Goal: Information Seeking & Learning: Learn about a topic

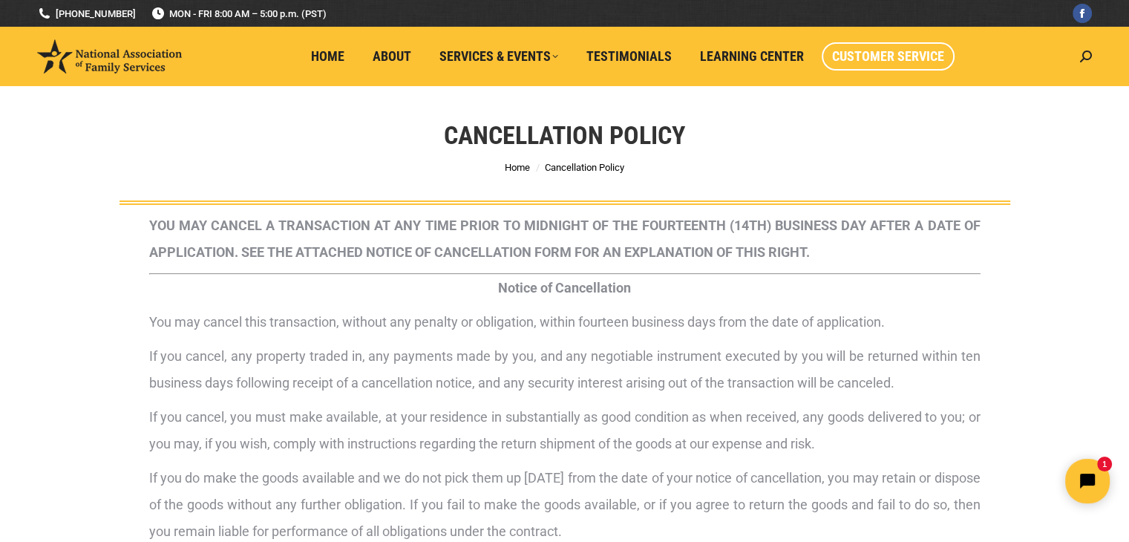
click at [852, 53] on span "Customer Service" at bounding box center [888, 56] width 112 height 16
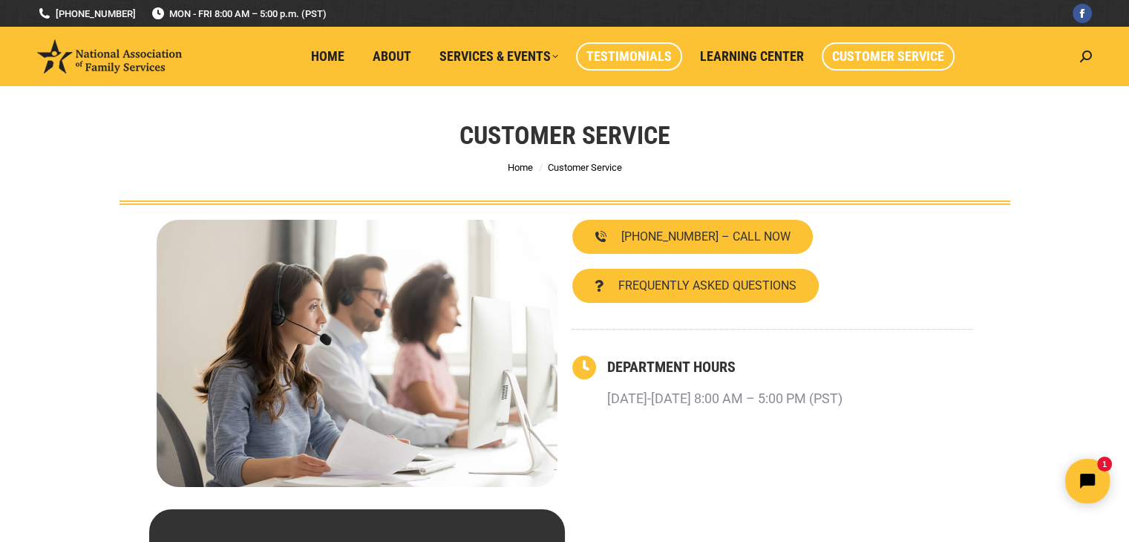
click at [645, 51] on span "Testimonials" at bounding box center [629, 56] width 85 height 16
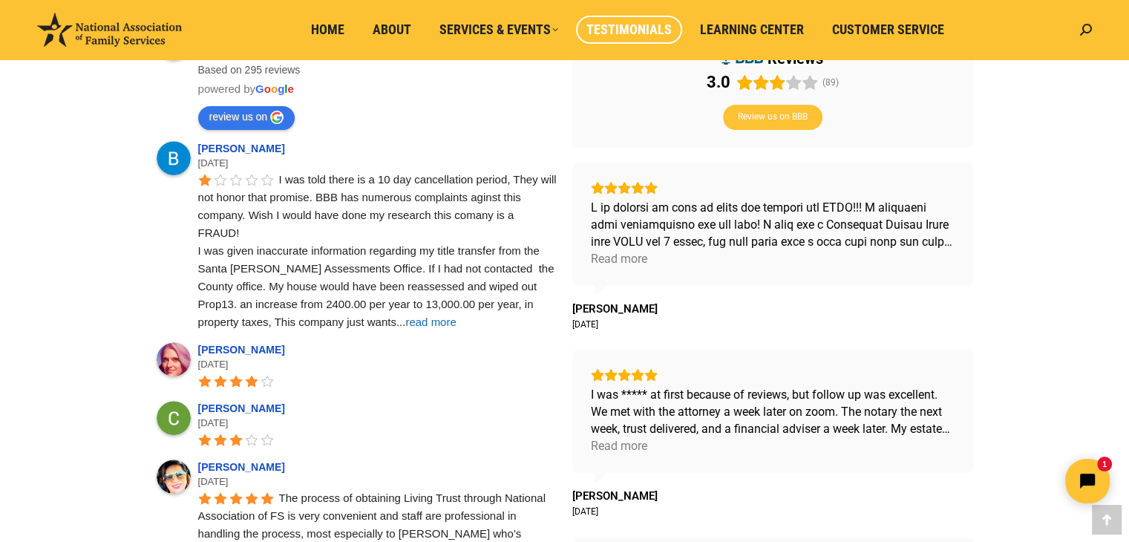
scroll to position [594, 0]
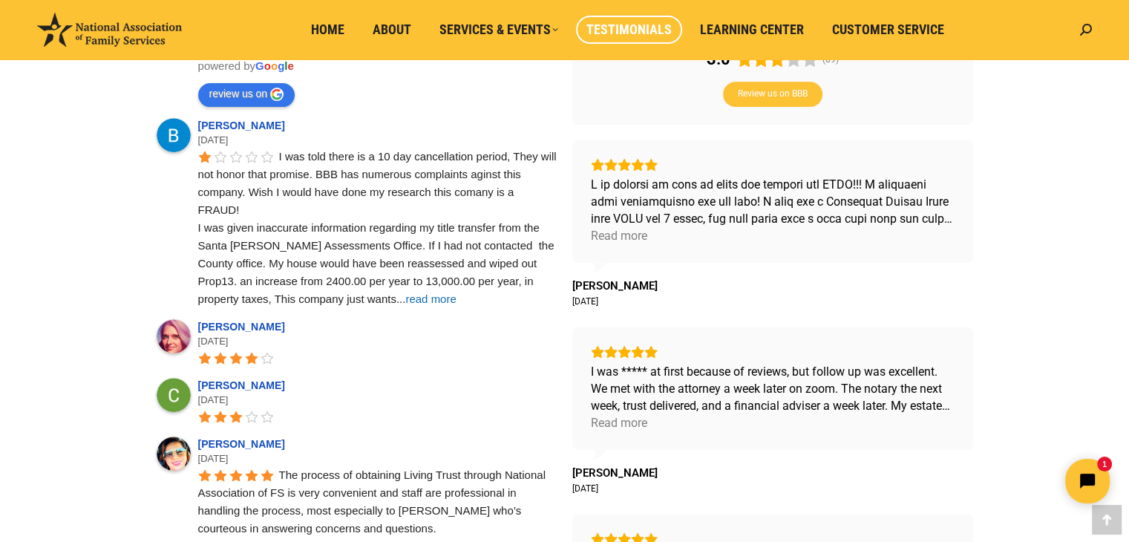
click at [405, 299] on span "read more" at bounding box center [430, 299] width 50 height 13
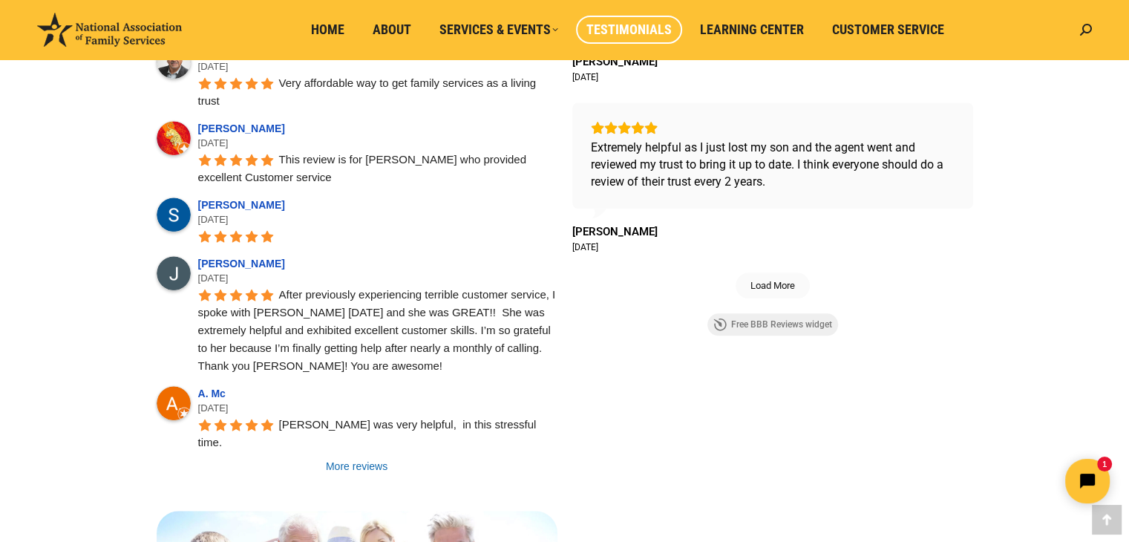
scroll to position [1188, 0]
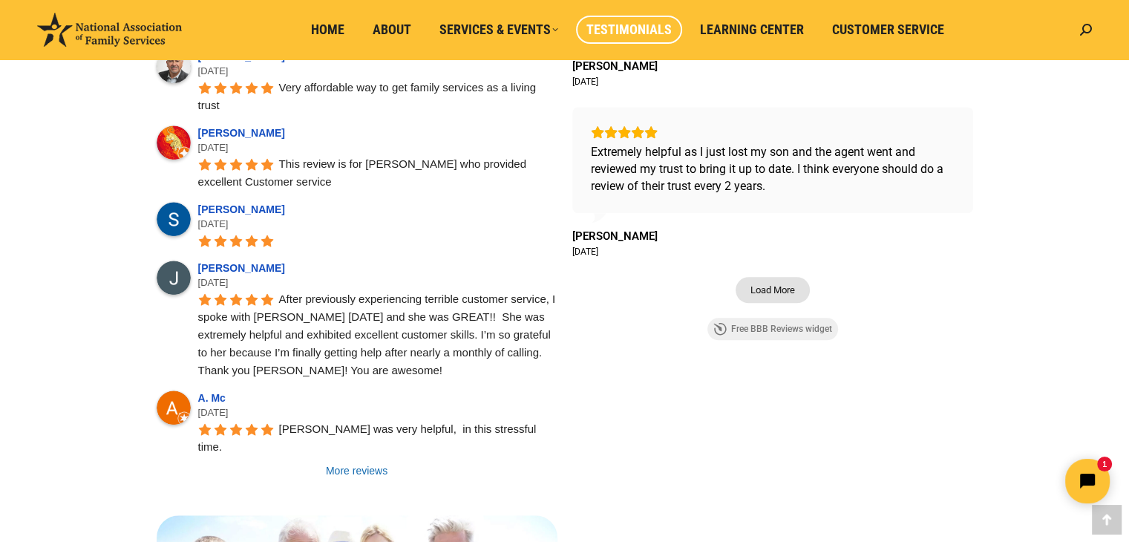
click at [791, 284] on span "Load More" at bounding box center [773, 290] width 45 height 13
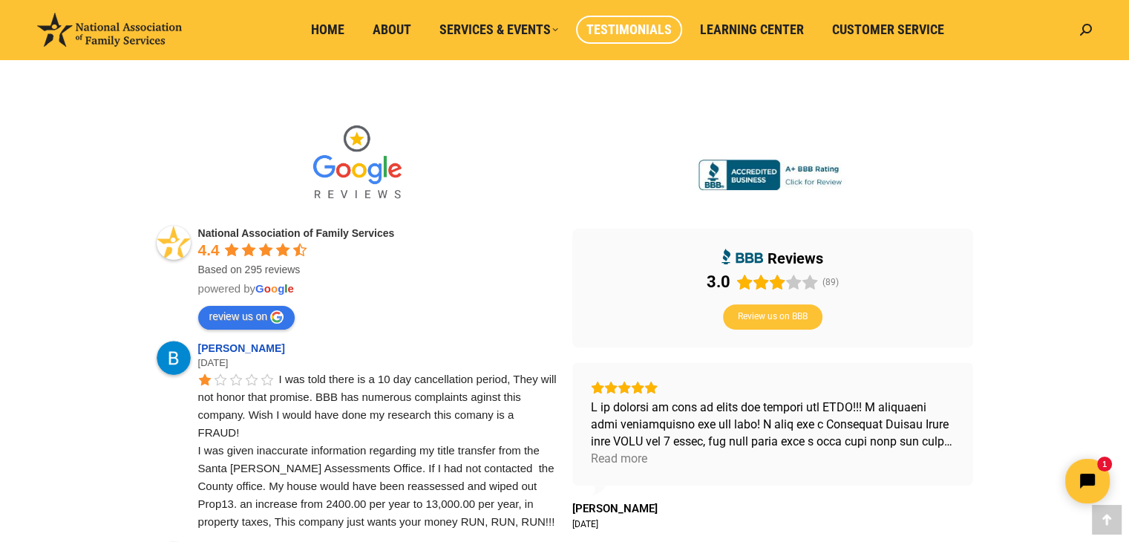
scroll to position [297, 0]
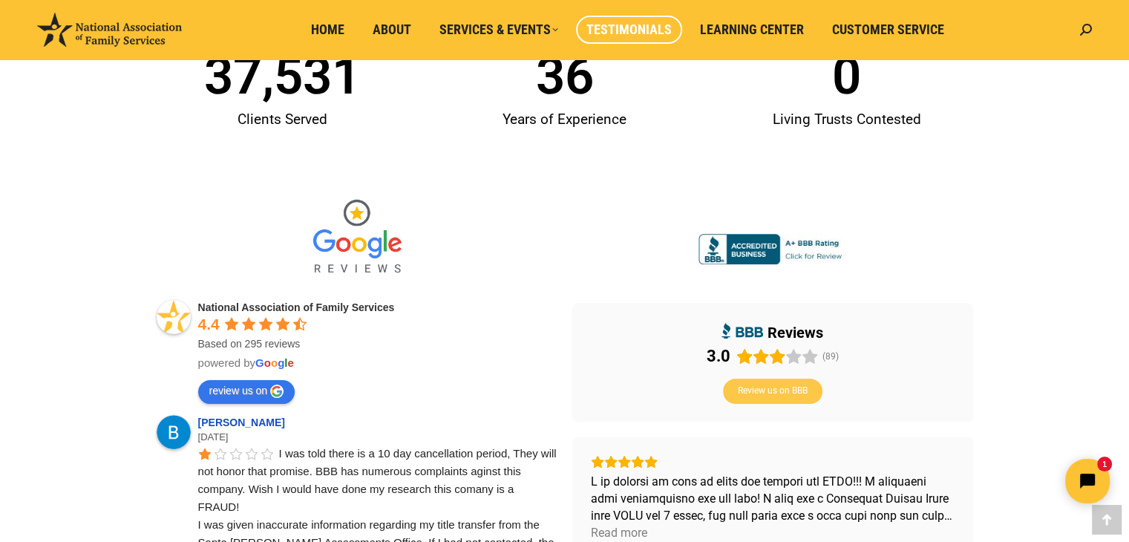
click at [774, 396] on span "Review us on BBB" at bounding box center [773, 391] width 70 height 12
